Goal: Information Seeking & Learning: Learn about a topic

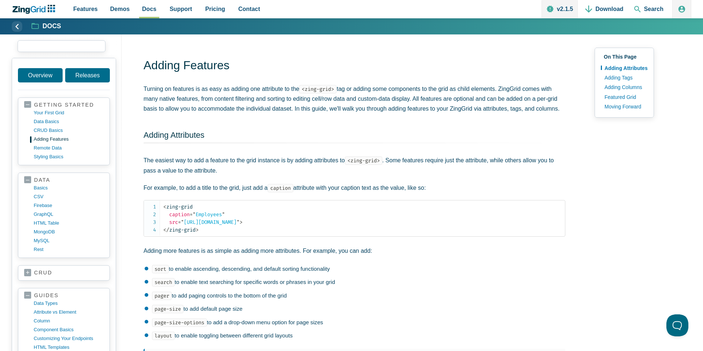
click at [52, 46] on input "search input" at bounding box center [62, 46] width 88 height 12
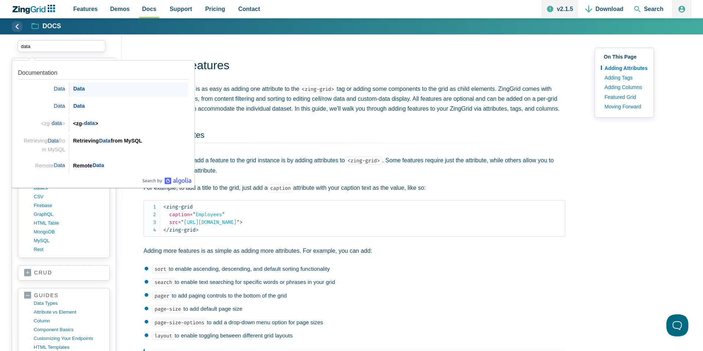
click at [75, 86] on span "Data" at bounding box center [79, 88] width 12 height 7
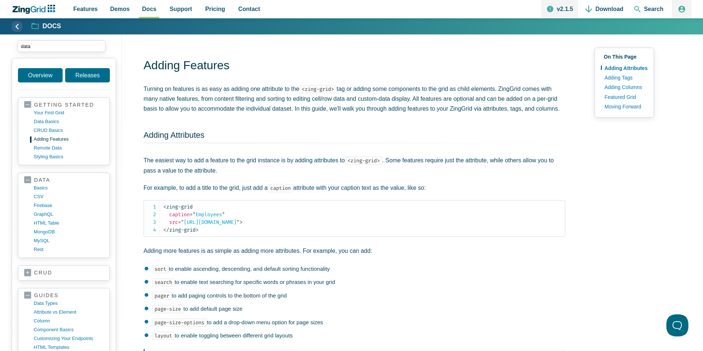
type input "data"
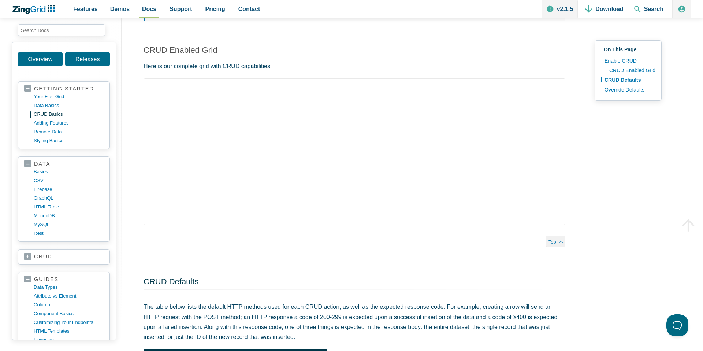
scroll to position [480, 0]
click at [53, 28] on input "search input" at bounding box center [62, 30] width 88 height 12
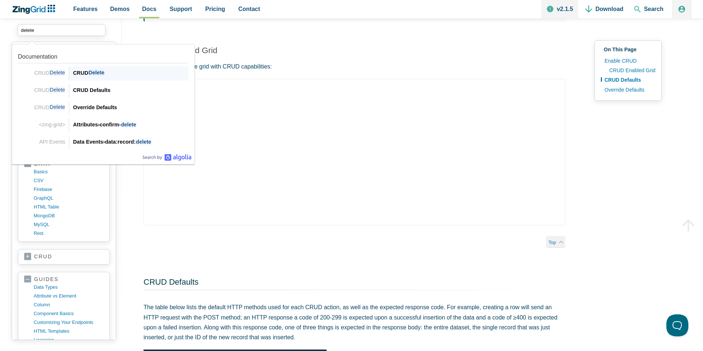
click at [85, 71] on div "CRUD Delete" at bounding box center [131, 73] width 116 height 9
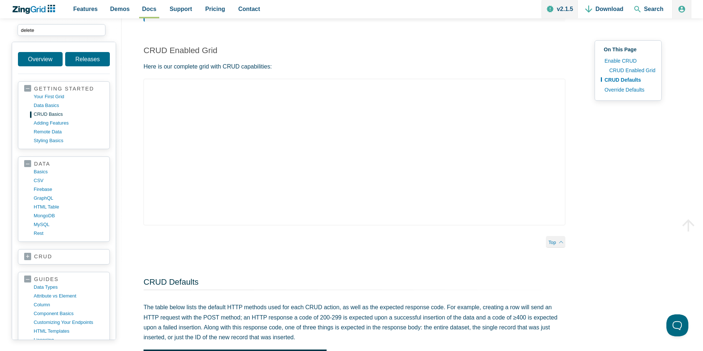
type input "delete"
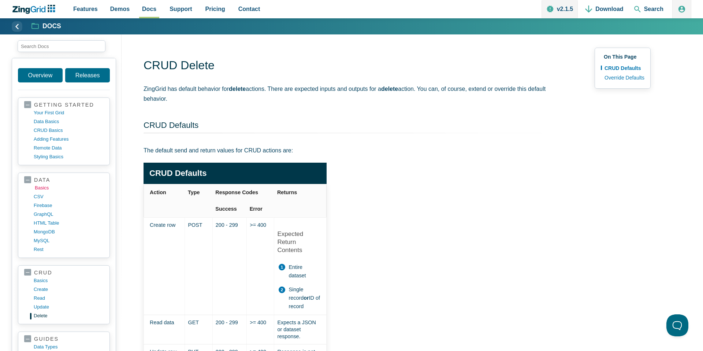
click at [41, 188] on link "basics" at bounding box center [70, 188] width 70 height 9
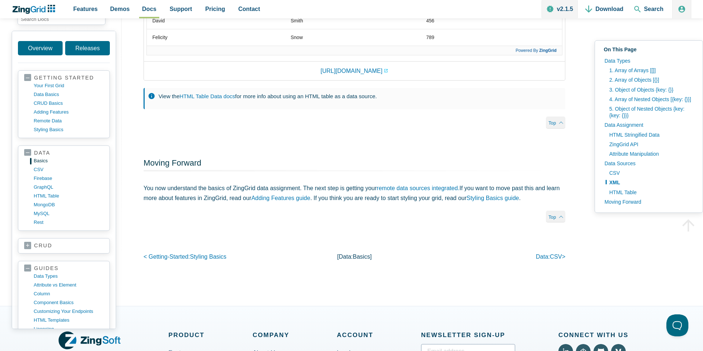
scroll to position [2582, 0]
